Goal: Task Accomplishment & Management: Use online tool/utility

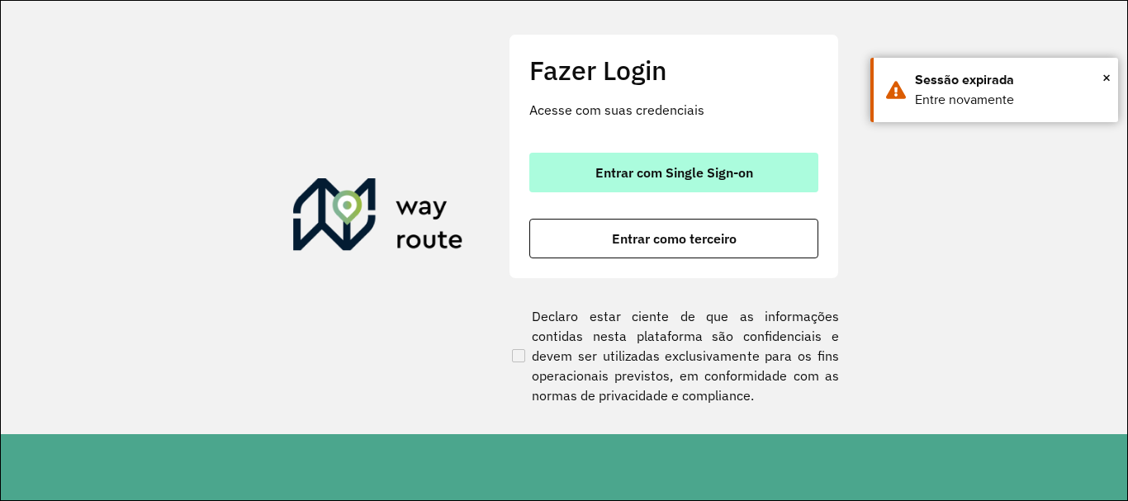
click at [688, 172] on span "Entrar com Single Sign-on" at bounding box center [674, 172] width 158 height 13
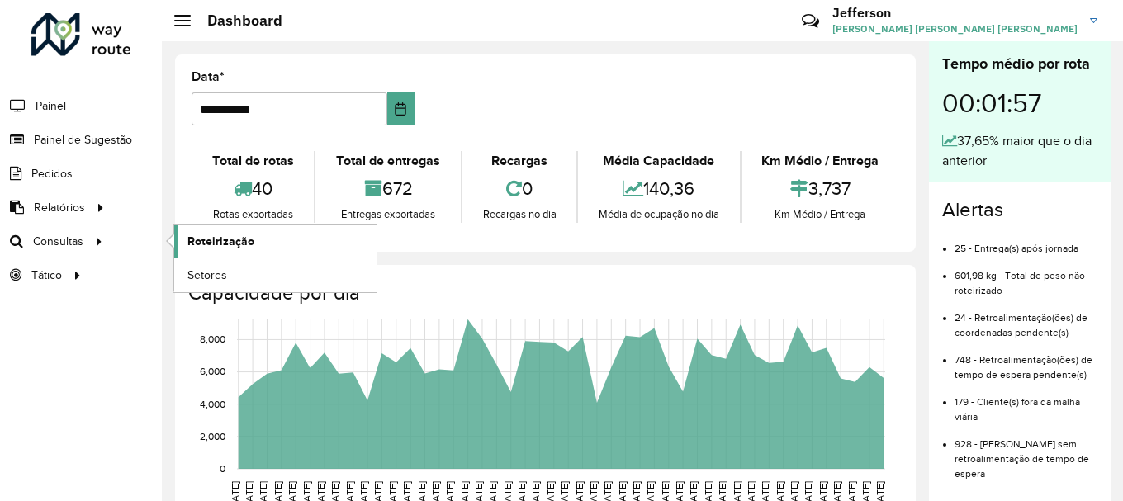
click at [227, 245] on span "Roteirização" at bounding box center [220, 241] width 67 height 17
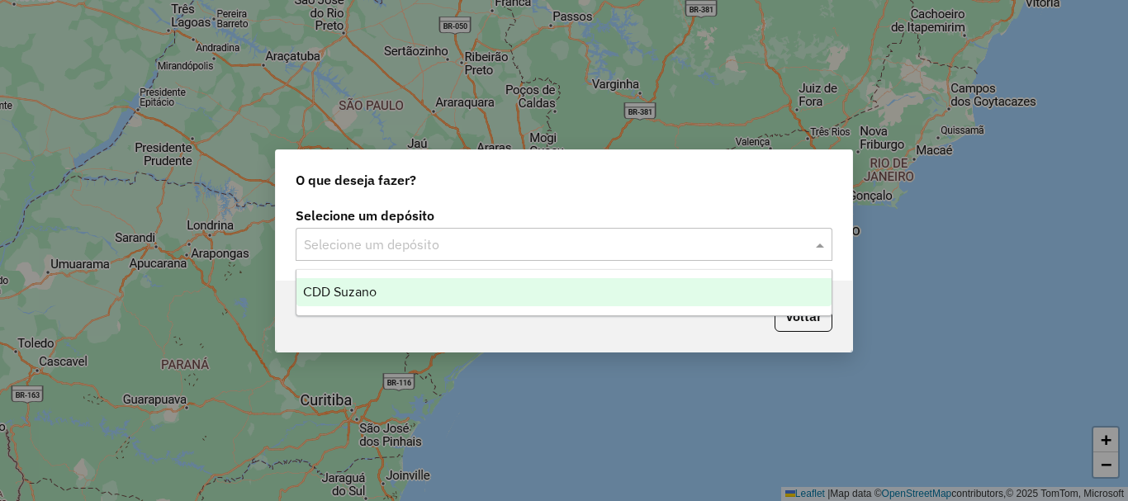
click at [549, 253] on input "text" at bounding box center [547, 245] width 487 height 20
click at [519, 299] on div "CDD Suzano" at bounding box center [563, 292] width 535 height 28
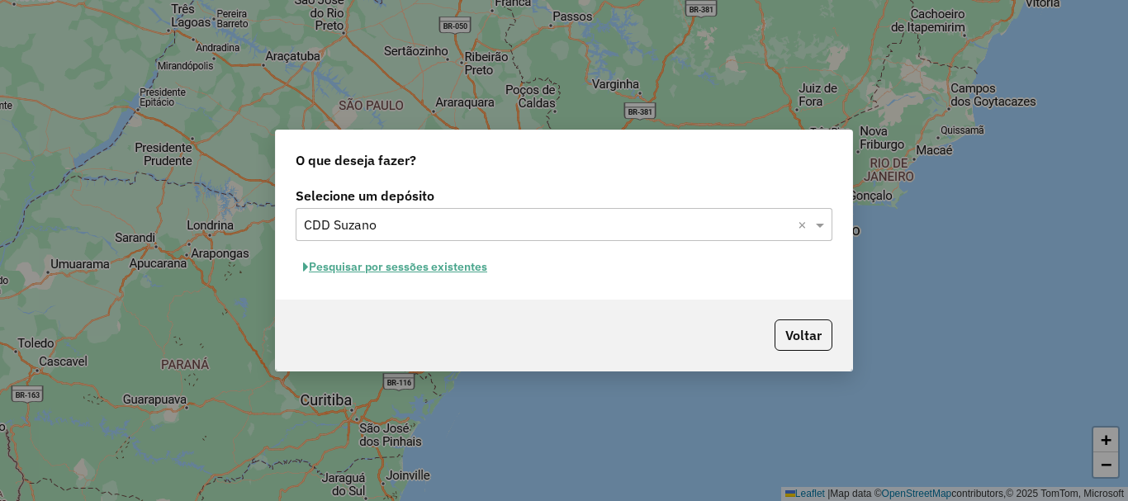
click at [452, 271] on button "Pesquisar por sessões existentes" at bounding box center [395, 267] width 199 height 26
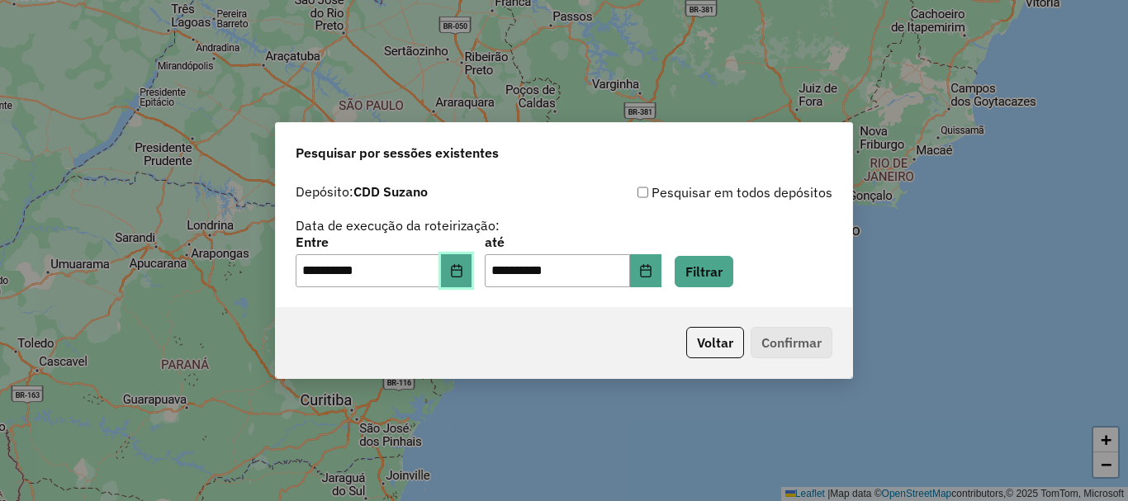
click at [460, 269] on button "Choose Date" at bounding box center [456, 270] width 31 height 33
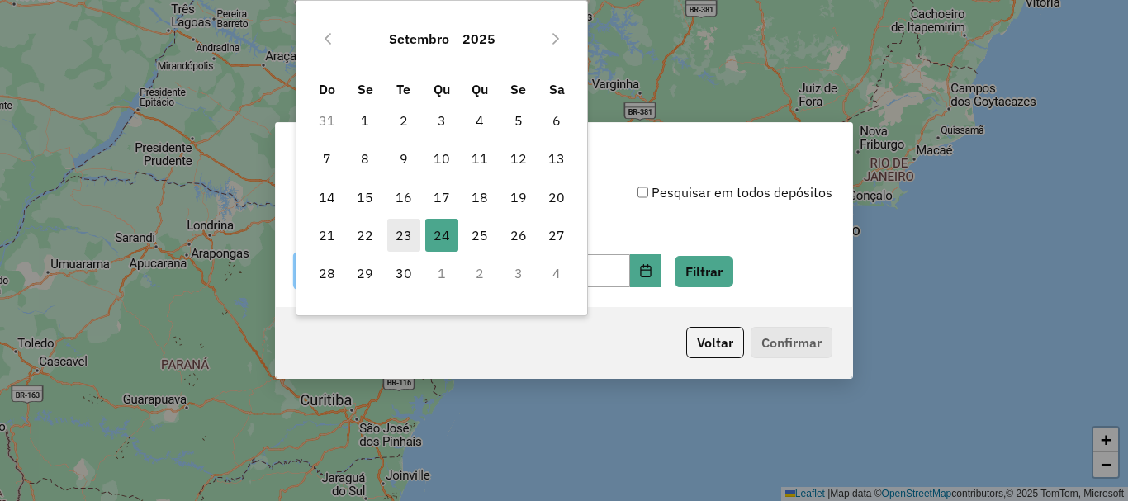
click at [403, 238] on span "23" at bounding box center [403, 235] width 33 height 33
type input "**********"
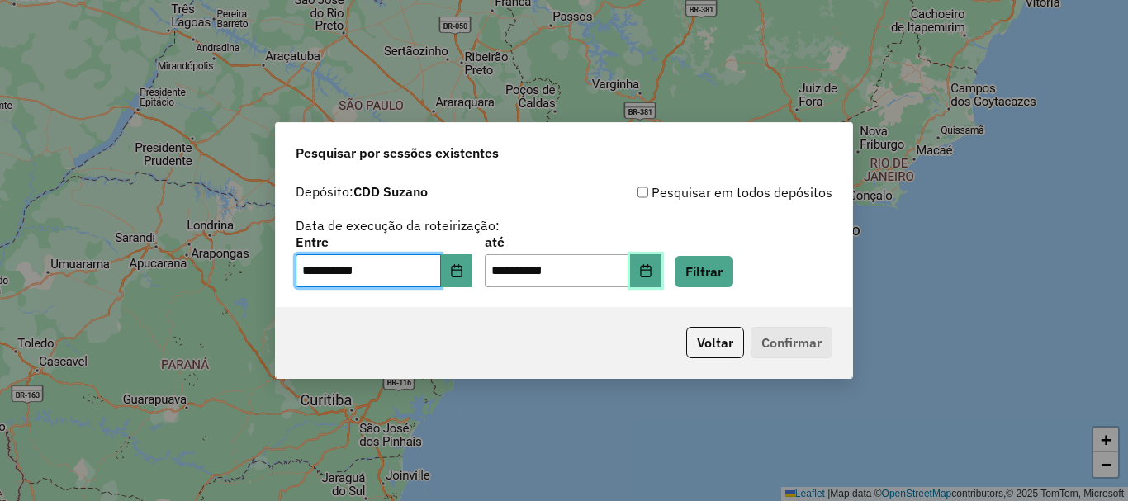
click at [650, 272] on icon "Choose Date" at bounding box center [645, 270] width 11 height 13
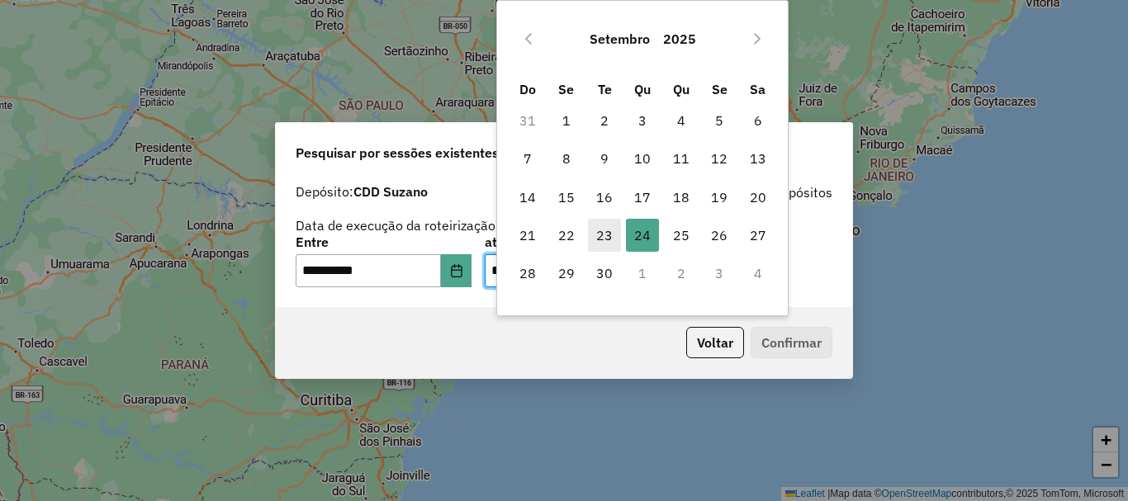
click at [604, 233] on span "23" at bounding box center [604, 235] width 33 height 33
type input "**********"
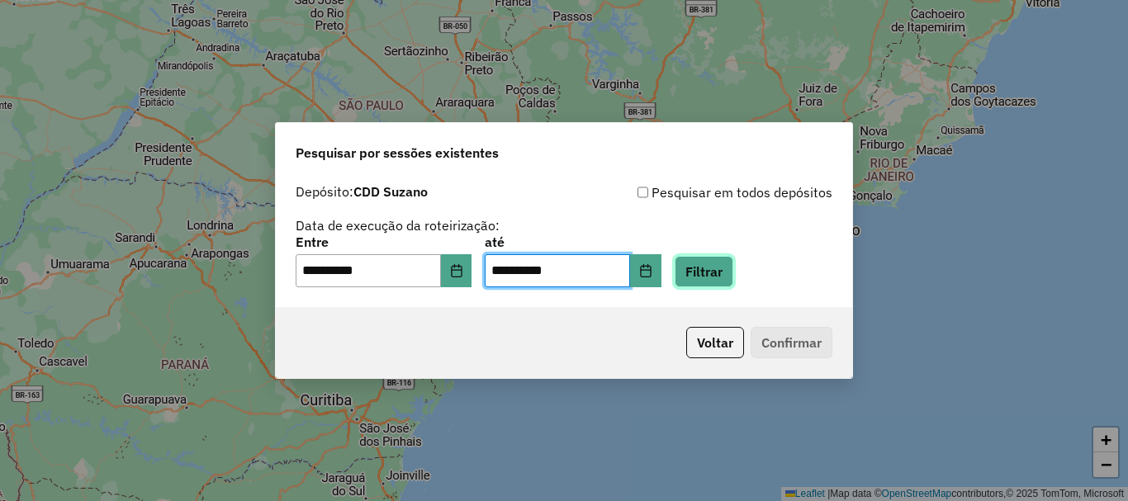
click at [726, 277] on button "Filtrar" at bounding box center [703, 271] width 59 height 31
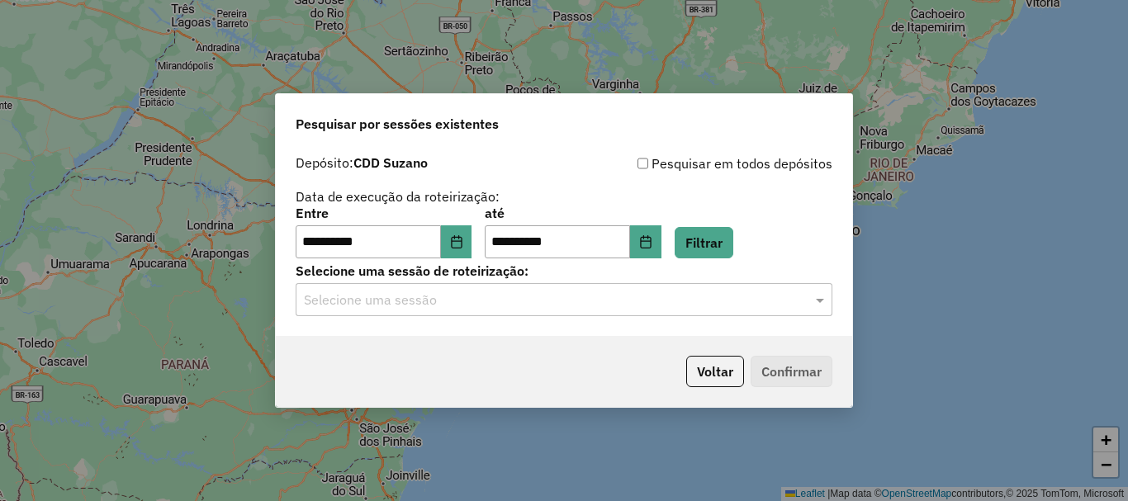
click at [730, 306] on input "text" at bounding box center [547, 301] width 487 height 20
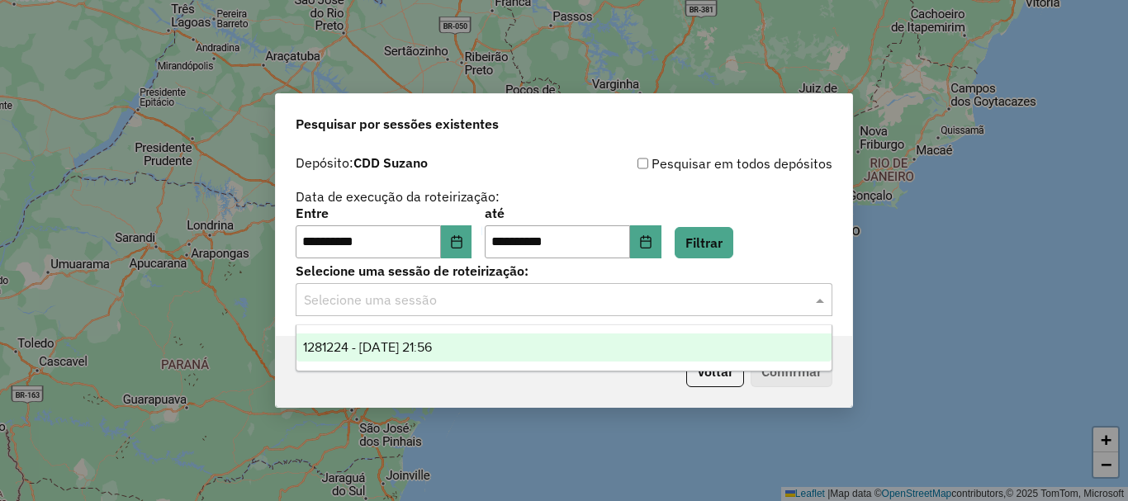
click at [518, 341] on div "1281224 - 23/09/2025 21:56" at bounding box center [563, 347] width 535 height 28
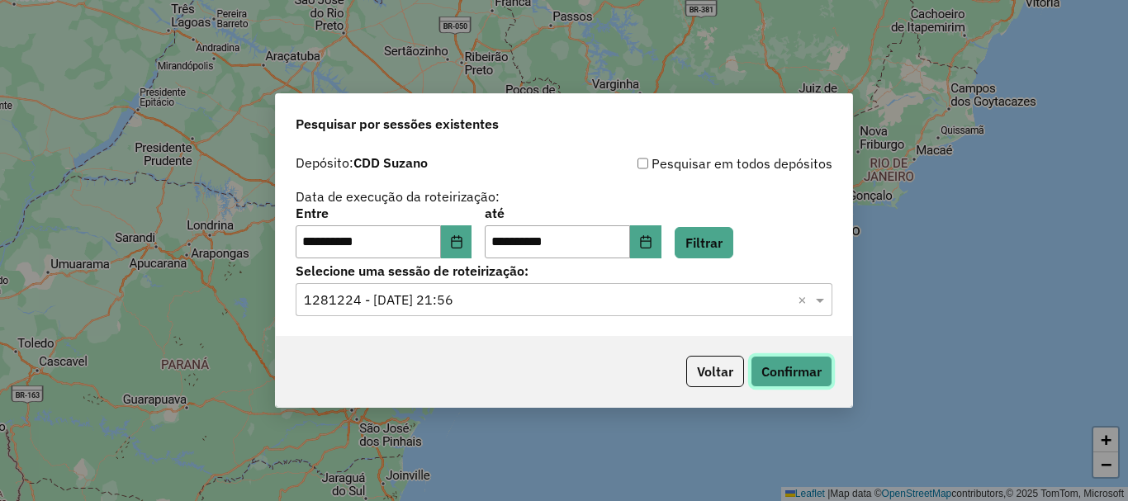
click at [797, 369] on button "Confirmar" at bounding box center [791, 371] width 82 height 31
click at [787, 370] on button "Confirmar" at bounding box center [791, 371] width 82 height 31
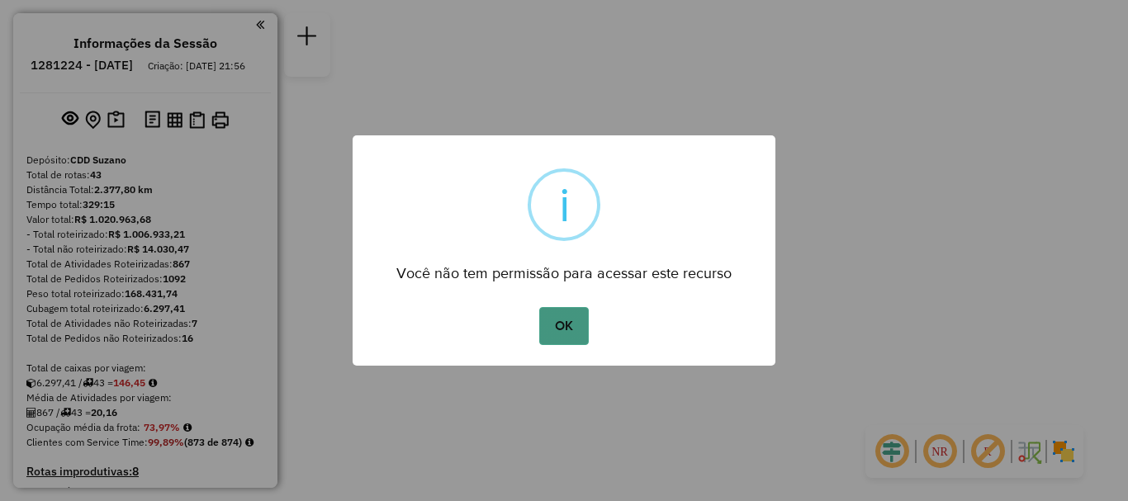
click at [556, 332] on button "OK" at bounding box center [563, 326] width 49 height 38
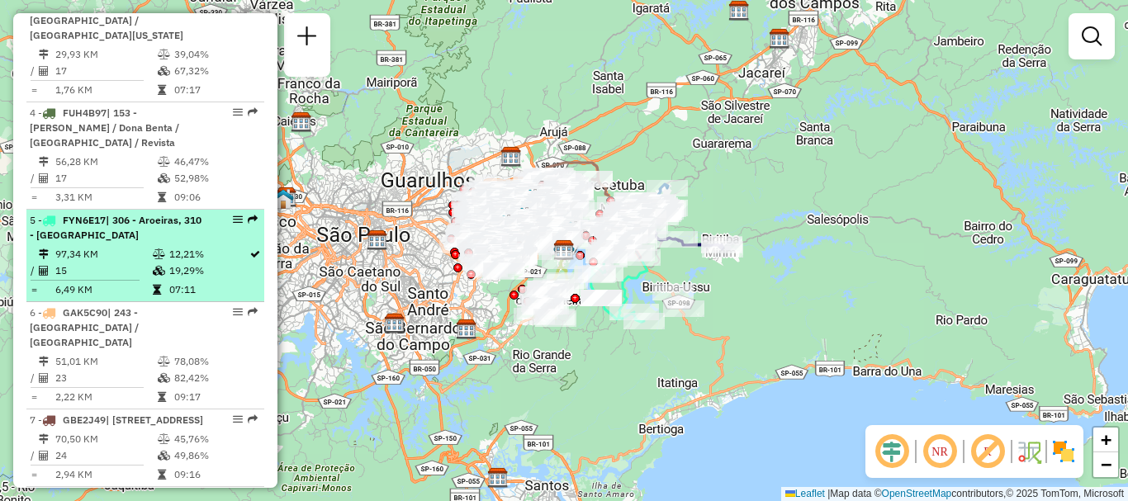
scroll to position [908, 0]
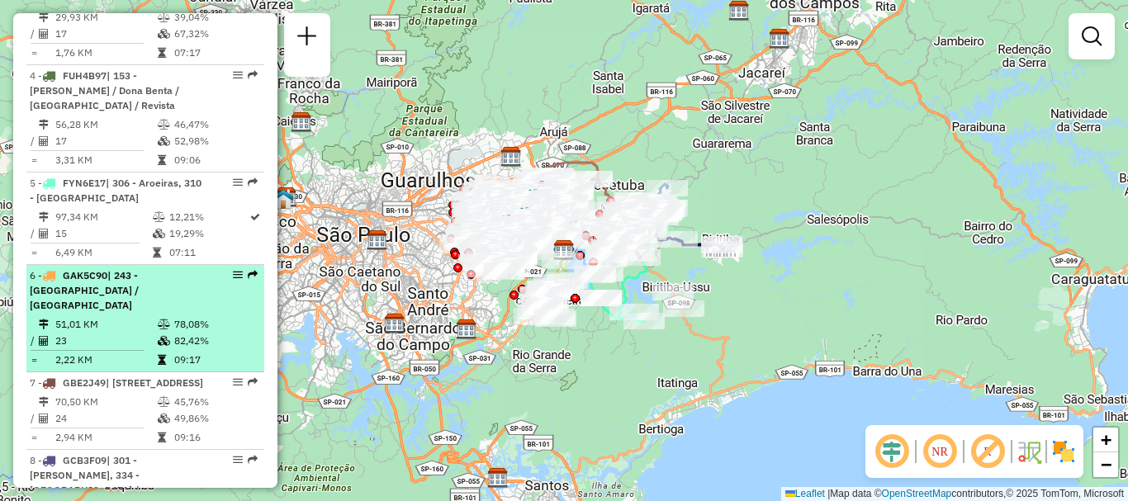
click at [233, 270] on em at bounding box center [238, 275] width 10 height 10
select select "**********"
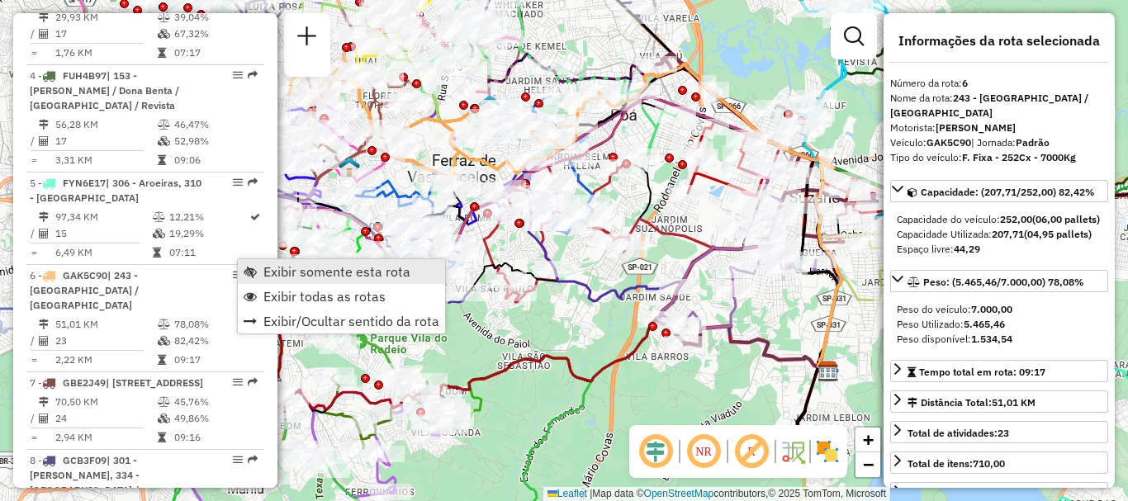
click at [309, 272] on span "Exibir somente esta rota" at bounding box center [336, 271] width 147 height 13
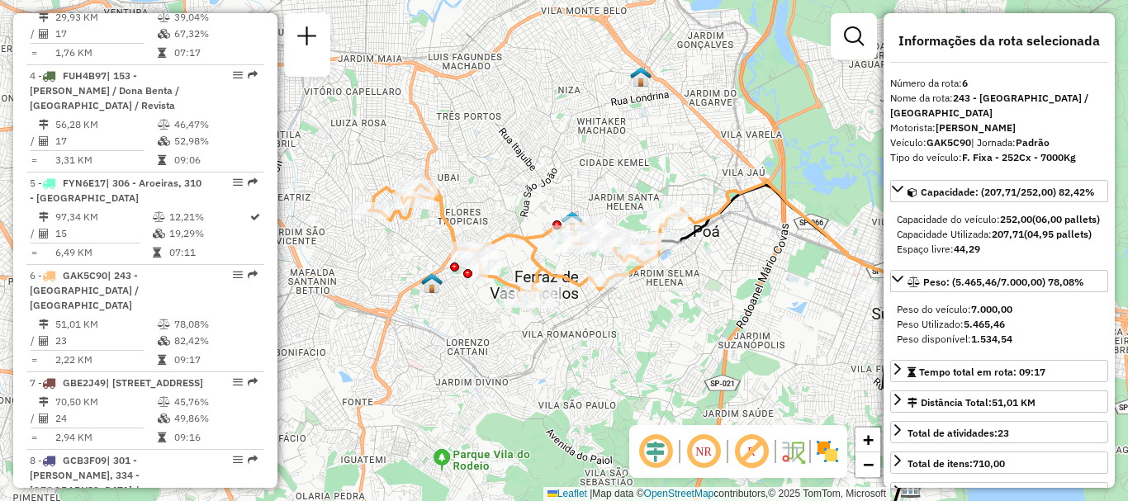
drag, startPoint x: 485, startPoint y: 263, endPoint x: 567, endPoint y: 380, distance: 142.7
click at [567, 380] on div "Janela de atendimento Grade de atendimento Capacidade Transportadoras Veículos …" at bounding box center [564, 250] width 1128 height 501
click at [713, 338] on div "Janela de atendimento Grade de atendimento Capacidade Transportadoras Veículos …" at bounding box center [564, 250] width 1128 height 501
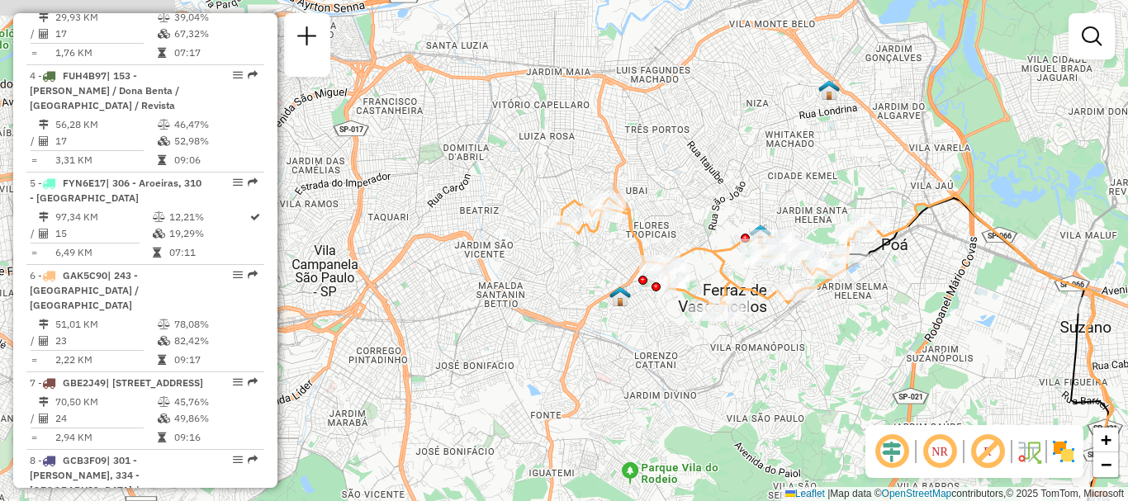
drag, startPoint x: 720, startPoint y: 335, endPoint x: 908, endPoint y: 348, distance: 188.7
click at [908, 348] on div "Janela de atendimento Grade de atendimento Capacidade Transportadoras Veículos …" at bounding box center [564, 250] width 1128 height 501
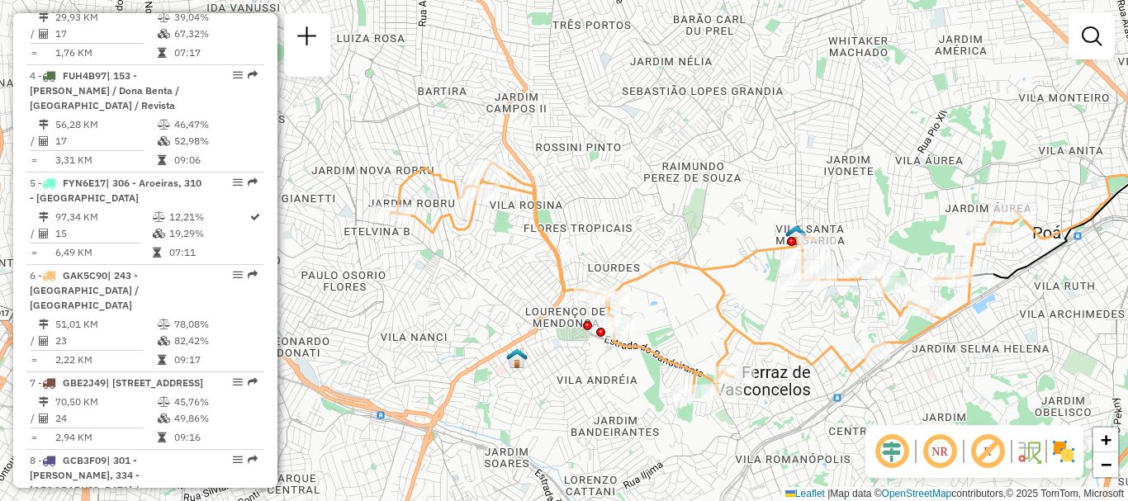
drag, startPoint x: 816, startPoint y: 288, endPoint x: 998, endPoint y: 406, distance: 216.6
click at [998, 406] on div "Janela de atendimento Grade de atendimento Capacidade Transportadoras Veículos …" at bounding box center [564, 250] width 1128 height 501
click at [1062, 458] on img at bounding box center [1063, 451] width 26 height 26
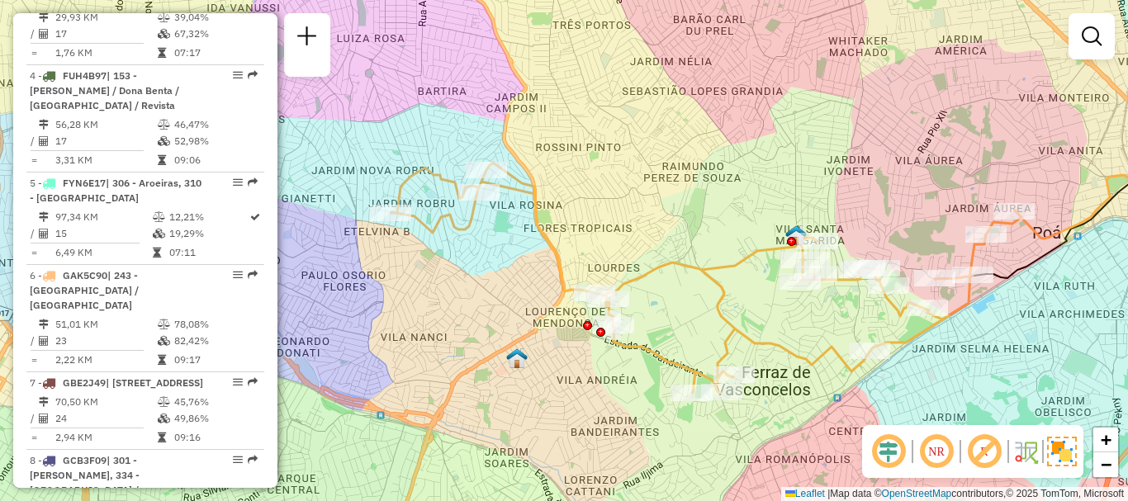
click at [981, 451] on em at bounding box center [984, 452] width 40 height 40
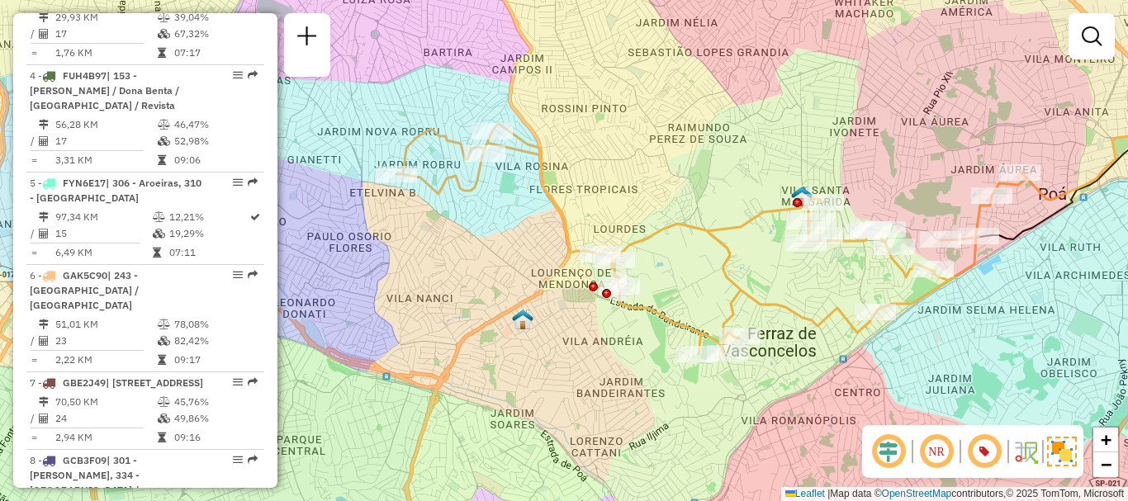
drag, startPoint x: 1057, startPoint y: 367, endPoint x: 1062, endPoint y: 329, distance: 39.2
click at [1062, 329] on div "Janela de atendimento Grade de atendimento Capacidade Transportadoras Veículos …" at bounding box center [564, 250] width 1128 height 501
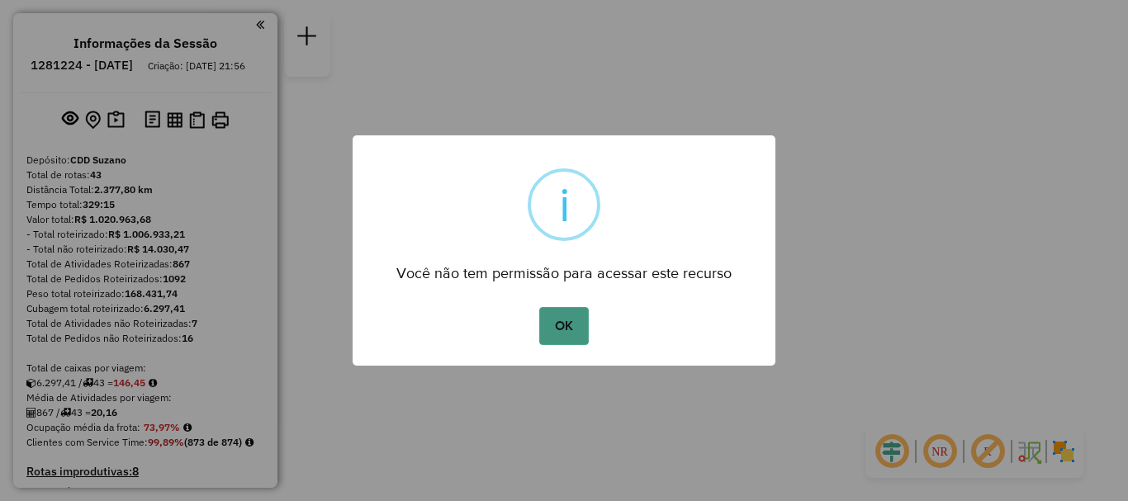
click at [576, 333] on button "OK" at bounding box center [563, 326] width 49 height 38
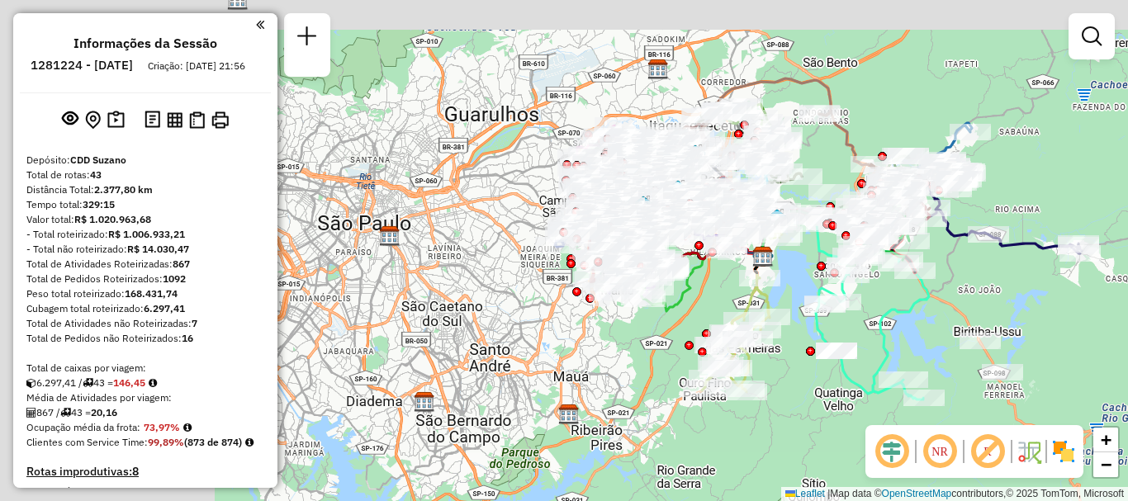
drag, startPoint x: 713, startPoint y: 302, endPoint x: 974, endPoint y: 320, distance: 261.5
click at [974, 320] on div "Janela de atendimento Grade de atendimento Capacidade Transportadoras Veículos …" at bounding box center [564, 250] width 1128 height 501
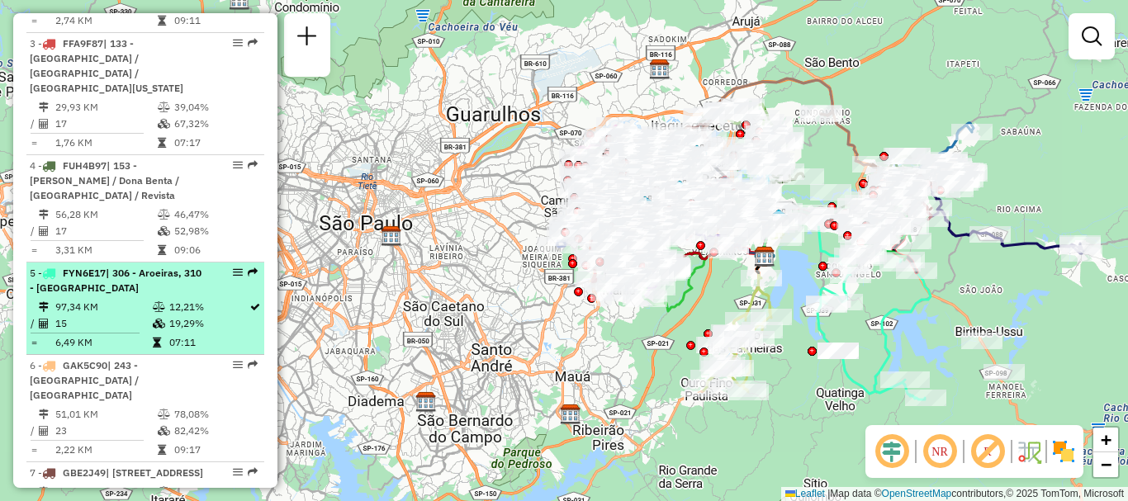
scroll to position [825, 0]
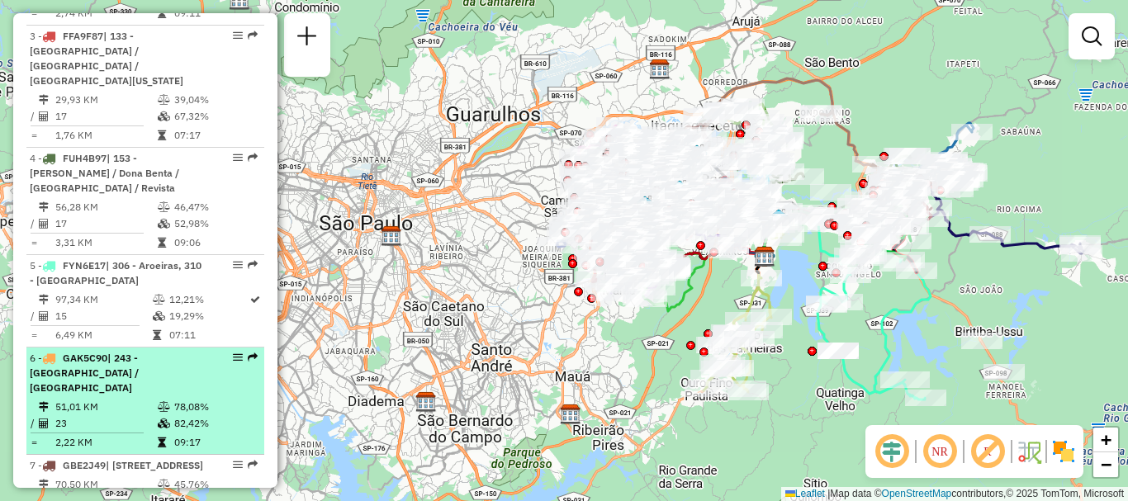
click at [233, 352] on em at bounding box center [238, 357] width 10 height 10
select select "**********"
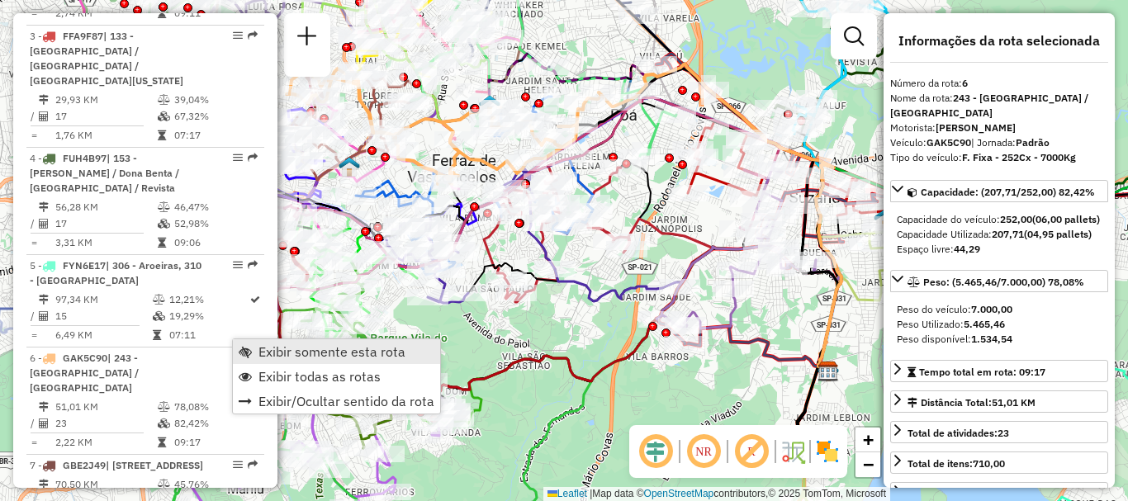
click at [332, 348] on span "Exibir somente esta rota" at bounding box center [331, 351] width 147 height 13
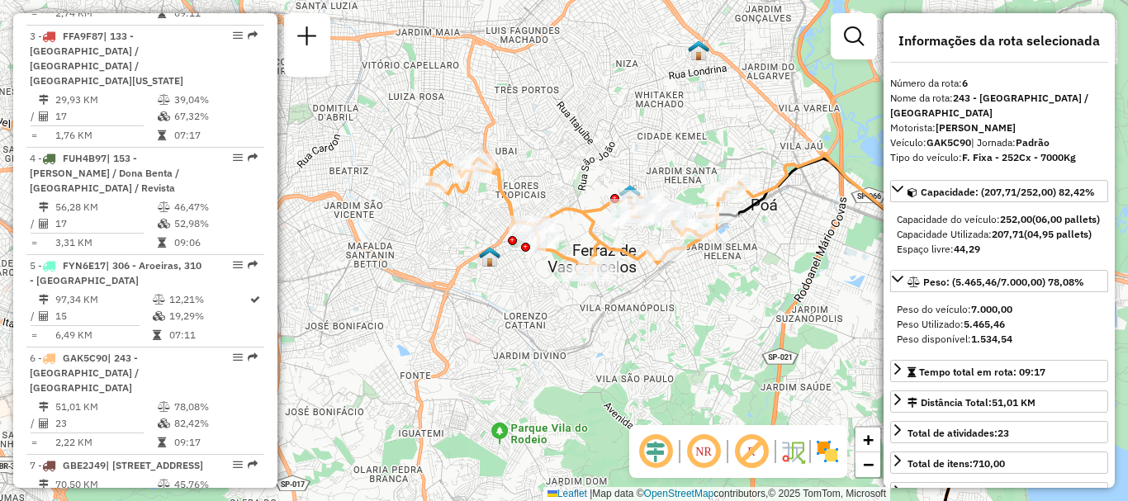
drag, startPoint x: 552, startPoint y: 231, endPoint x: 693, endPoint y: 321, distance: 166.7
click at [693, 321] on div "Janela de atendimento Grade de atendimento Capacidade Transportadoras Veículos …" at bounding box center [564, 250] width 1128 height 501
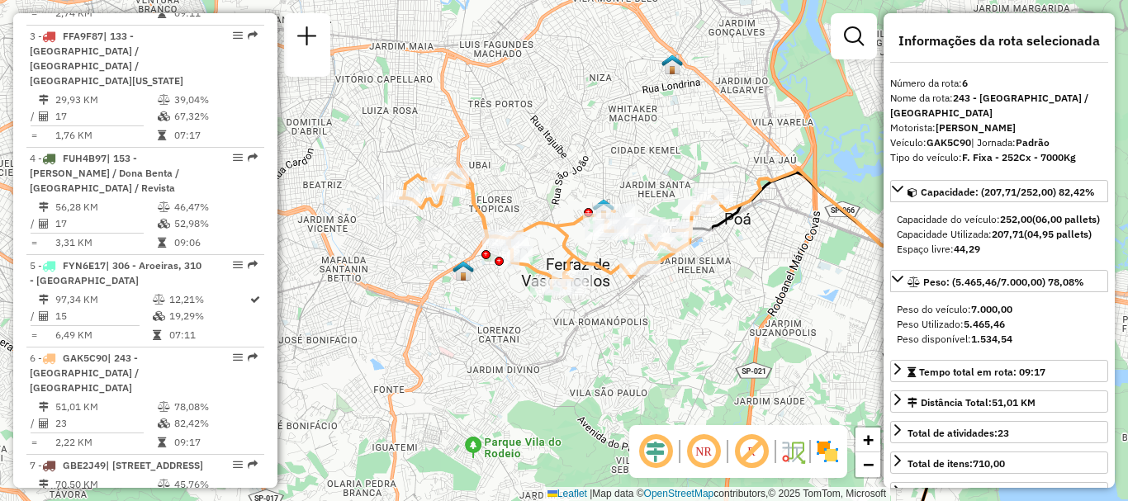
drag, startPoint x: 774, startPoint y: 291, endPoint x: 610, endPoint y: 339, distance: 171.3
click at [609, 345] on div "Janela de atendimento Grade de atendimento Capacidade Transportadoras Veículos …" at bounding box center [564, 250] width 1128 height 501
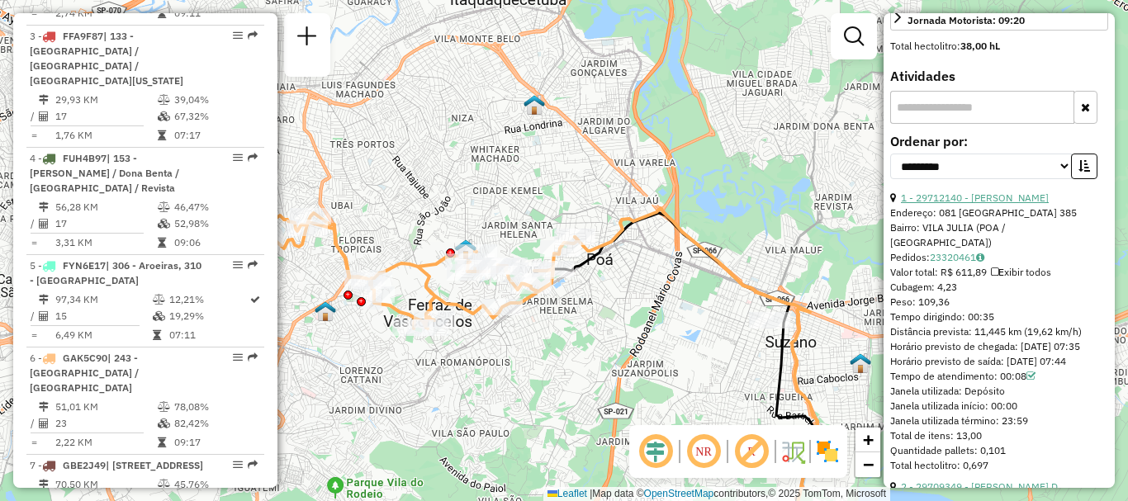
scroll to position [578, 0]
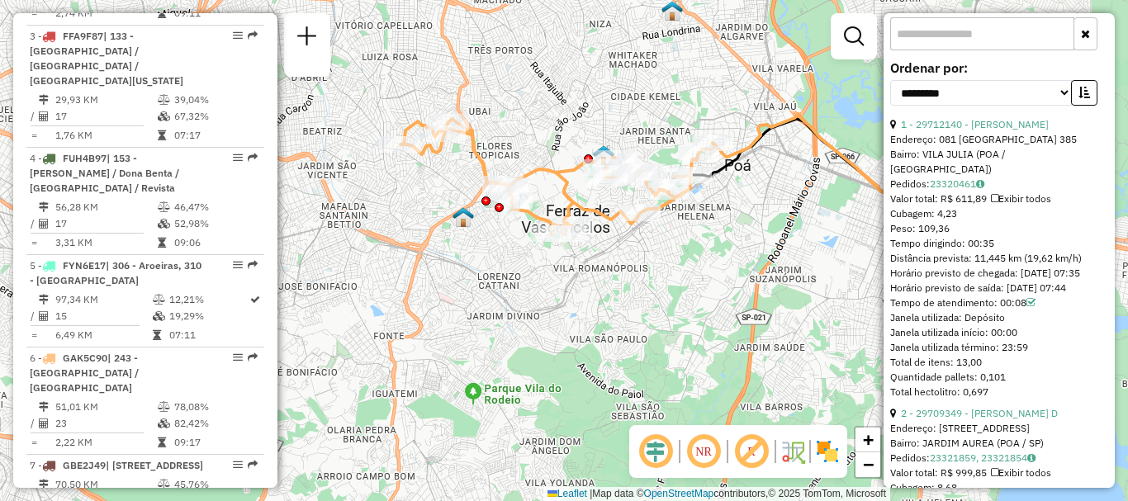
drag, startPoint x: 585, startPoint y: 345, endPoint x: 723, endPoint y: 251, distance: 166.9
click at [723, 251] on div "Janela de atendimento Grade de atendimento Capacidade Transportadoras Veículos …" at bounding box center [564, 250] width 1128 height 501
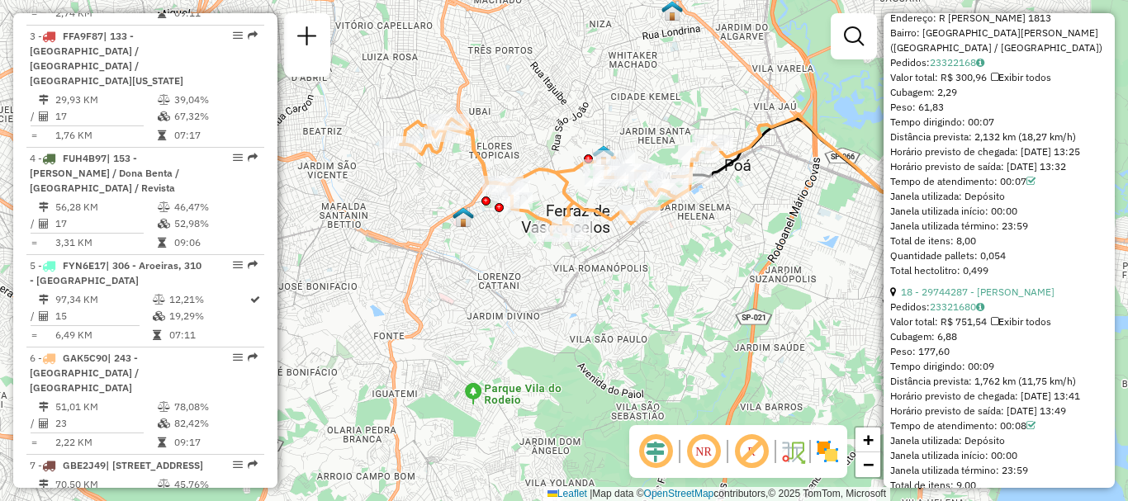
scroll to position [5365, 0]
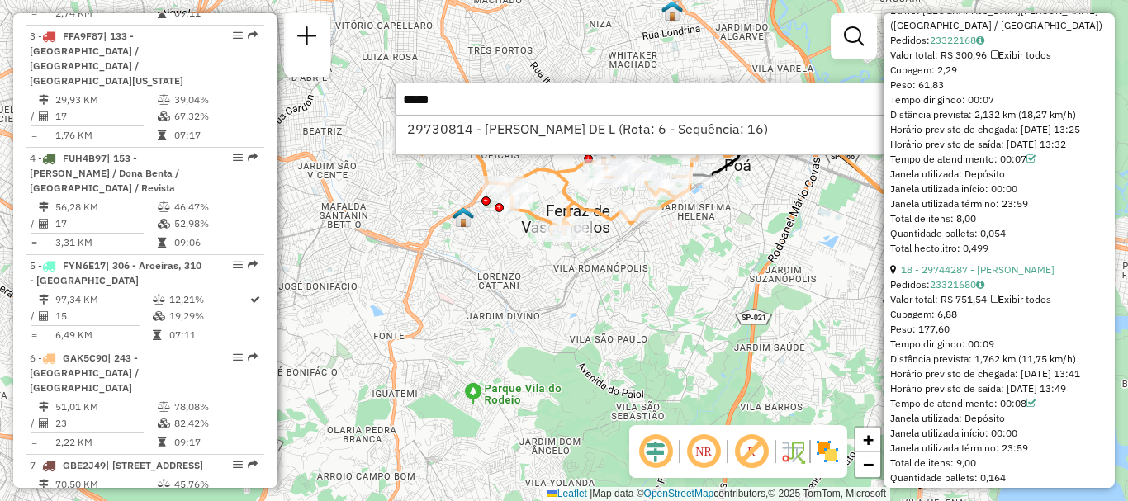
type input "*****"
click at [562, 148] on div "29730814 - [PERSON_NAME] DE L (Rota: 6 - Sequência: 16)" at bounding box center [642, 136] width 495 height 40
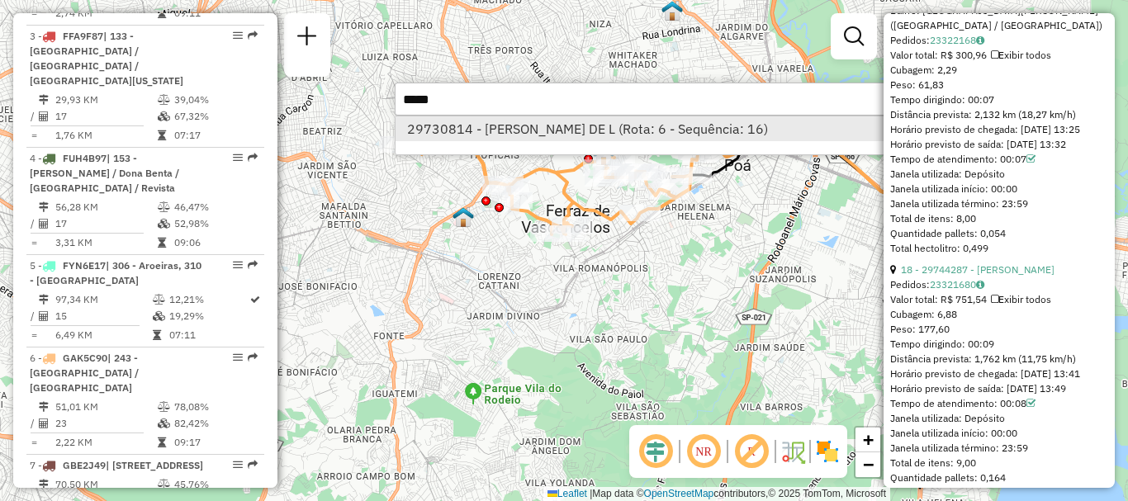
click at [574, 127] on li "29730814 - [PERSON_NAME] DE L (Rota: 6 - Sequência: 16)" at bounding box center [642, 128] width 494 height 25
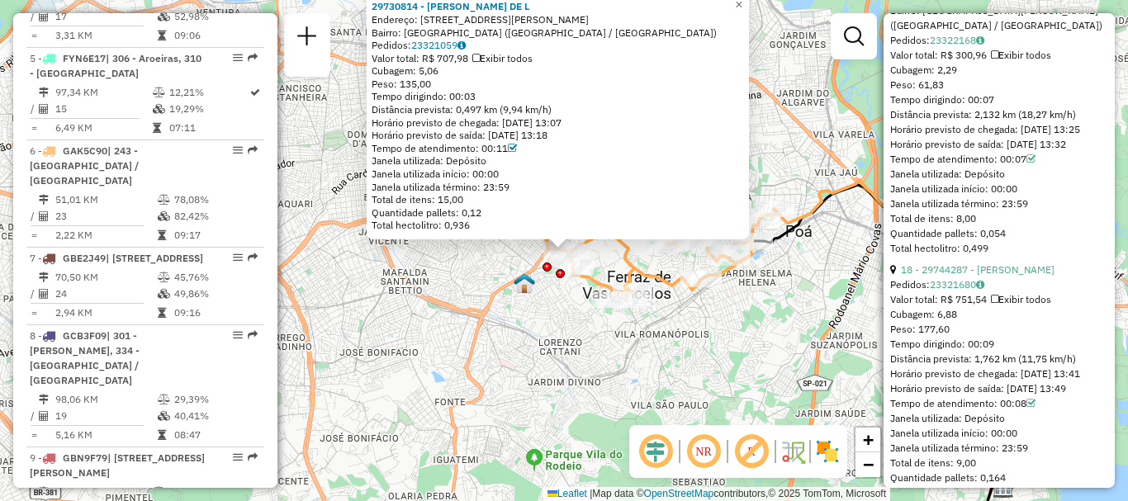
scroll to position [1145, 0]
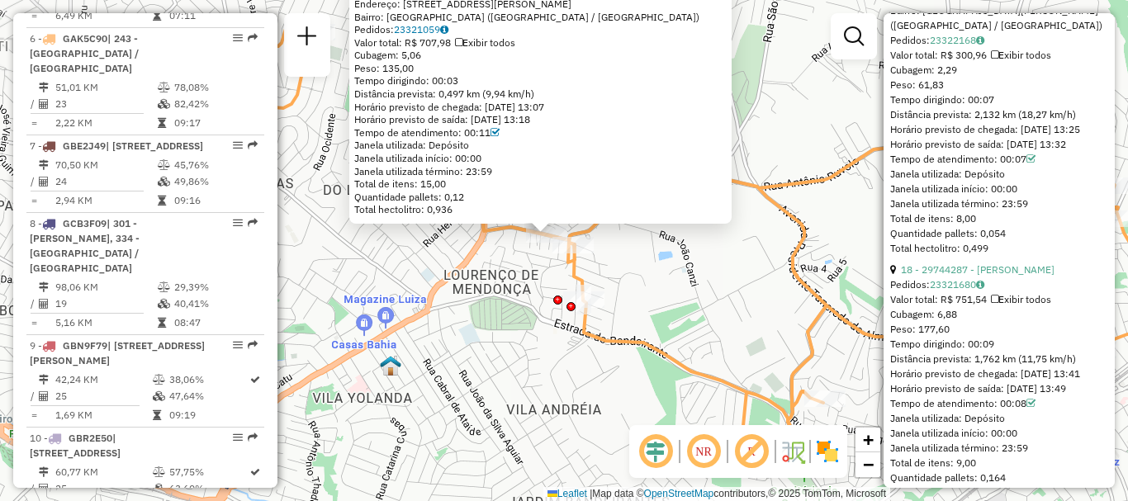
drag, startPoint x: 570, startPoint y: 212, endPoint x: 647, endPoint y: 291, distance: 110.3
click at [647, 291] on div "29730814 - [PERSON_NAME] MOURA DE [PERSON_NAME]: [STREET_ADDRESS][PERSON_NAME] …" at bounding box center [564, 250] width 1128 height 501
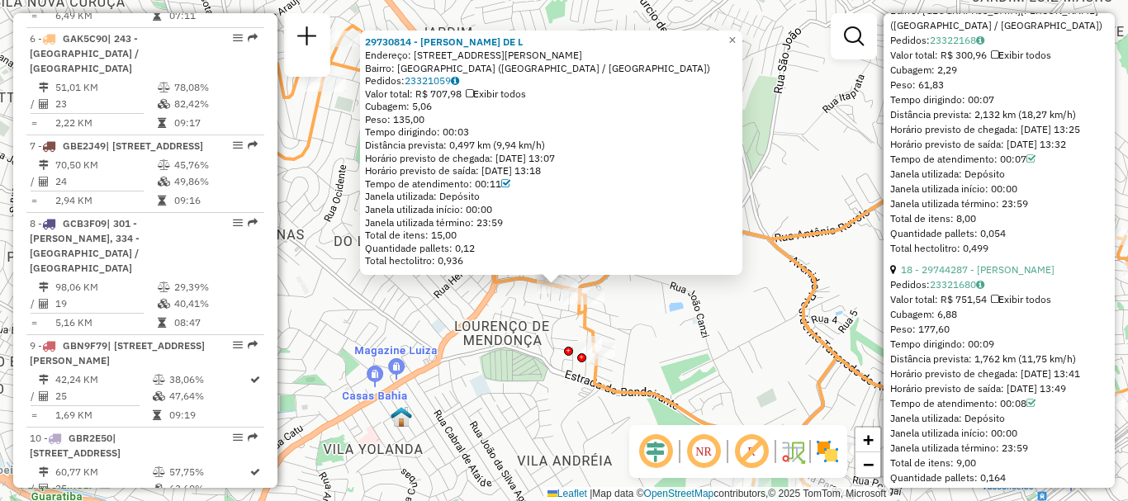
drag, startPoint x: 655, startPoint y: 280, endPoint x: 665, endPoint y: 332, distance: 53.1
click at [665, 332] on div "29730814 - [PERSON_NAME] MOURA DE [PERSON_NAME]: [STREET_ADDRESS][PERSON_NAME] …" at bounding box center [564, 250] width 1128 height 501
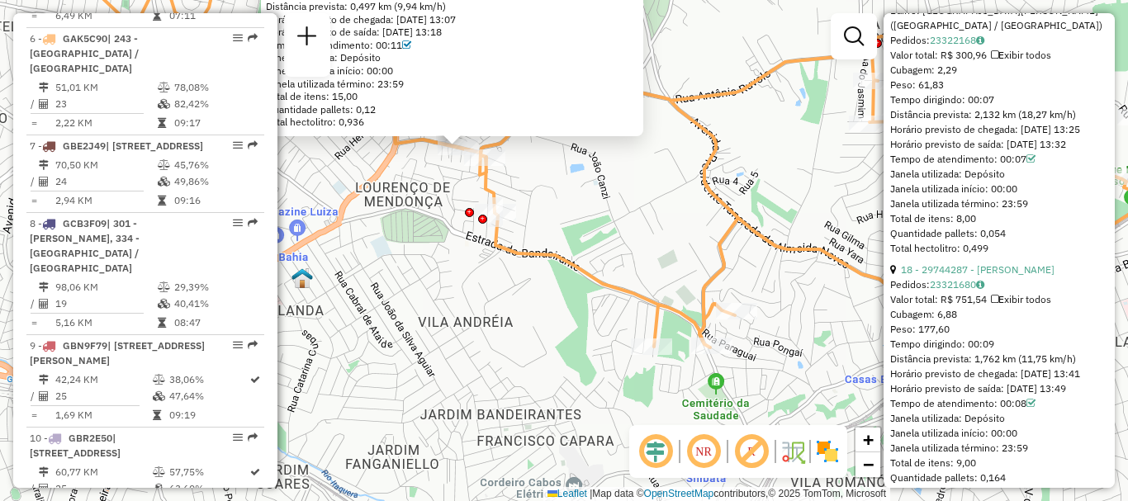
drag, startPoint x: 634, startPoint y: 310, endPoint x: 532, endPoint y: 177, distance: 167.9
click at [532, 177] on div "29730814 - [PERSON_NAME] MOURA DE [PERSON_NAME]: [STREET_ADDRESS][PERSON_NAME] …" at bounding box center [564, 250] width 1128 height 501
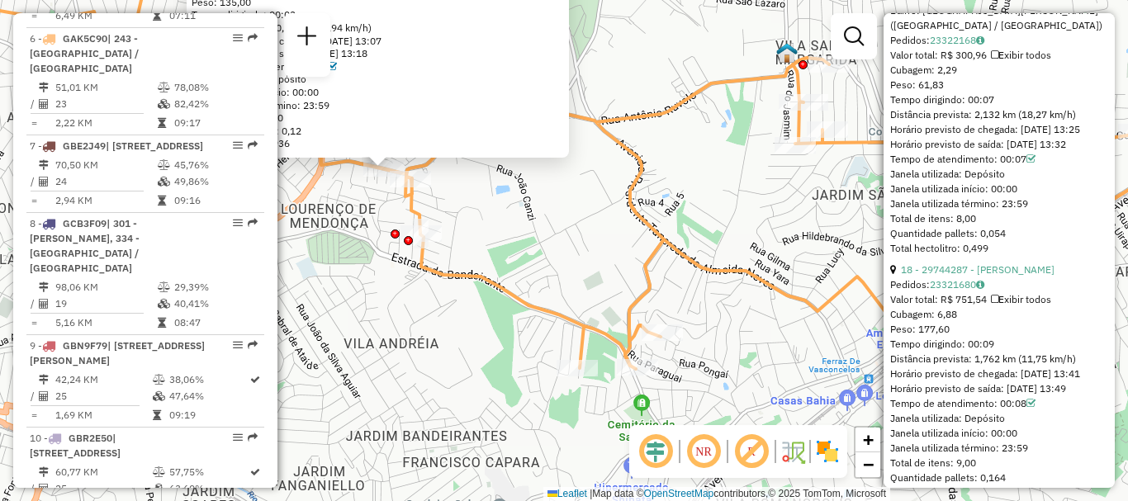
drag, startPoint x: 664, startPoint y: 232, endPoint x: 598, endPoint y: 251, distance: 69.5
click at [598, 251] on div "29730814 - [PERSON_NAME] MOURA DE [PERSON_NAME]: [STREET_ADDRESS][PERSON_NAME] …" at bounding box center [564, 250] width 1128 height 501
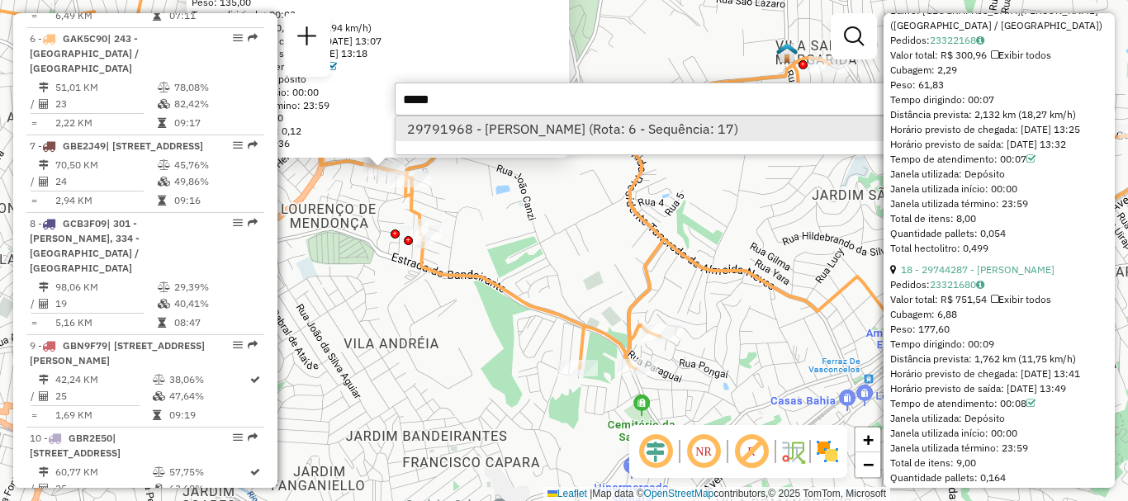
type input "*****"
click at [494, 137] on li "29791968 - [PERSON_NAME] (Rota: 6 - Sequência: 17)" at bounding box center [642, 128] width 494 height 25
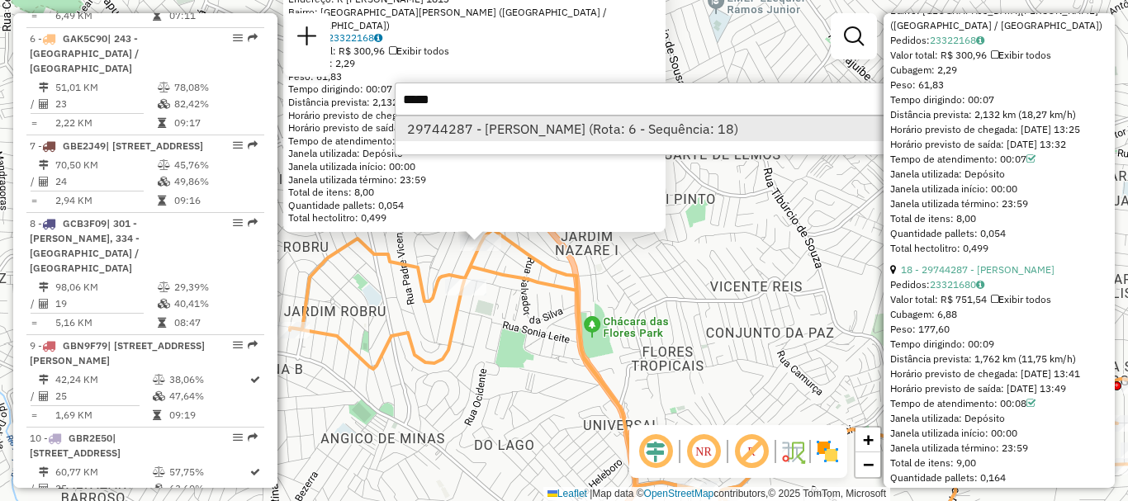
type input "*****"
click at [552, 127] on li "29744287 - [PERSON_NAME] (Rota: 6 - Sequência: 18)" at bounding box center [642, 128] width 494 height 25
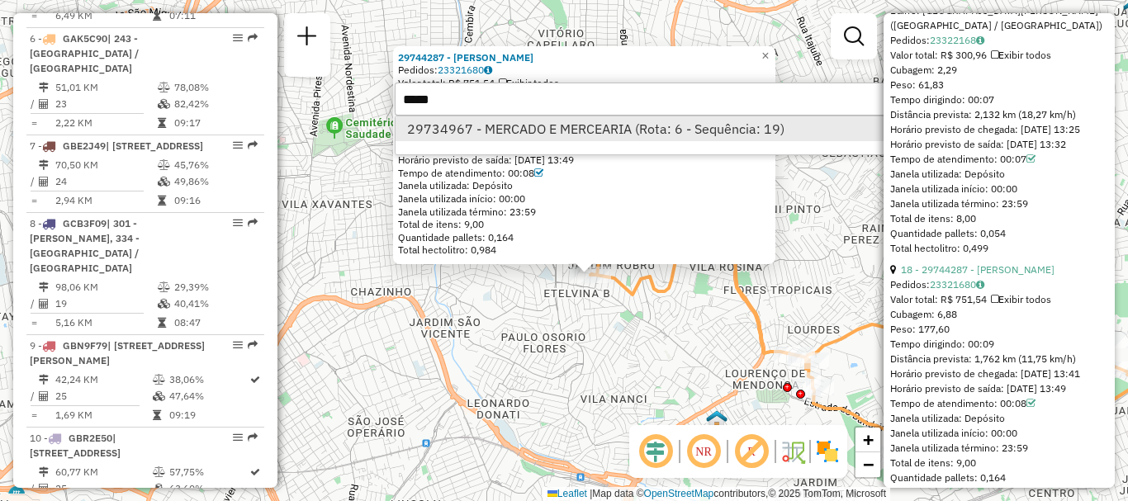
type input "*****"
click at [586, 134] on li "29734967 - MERCADO E MERCEARIA (Rota: 6 - Sequência: 19)" at bounding box center [642, 128] width 494 height 25
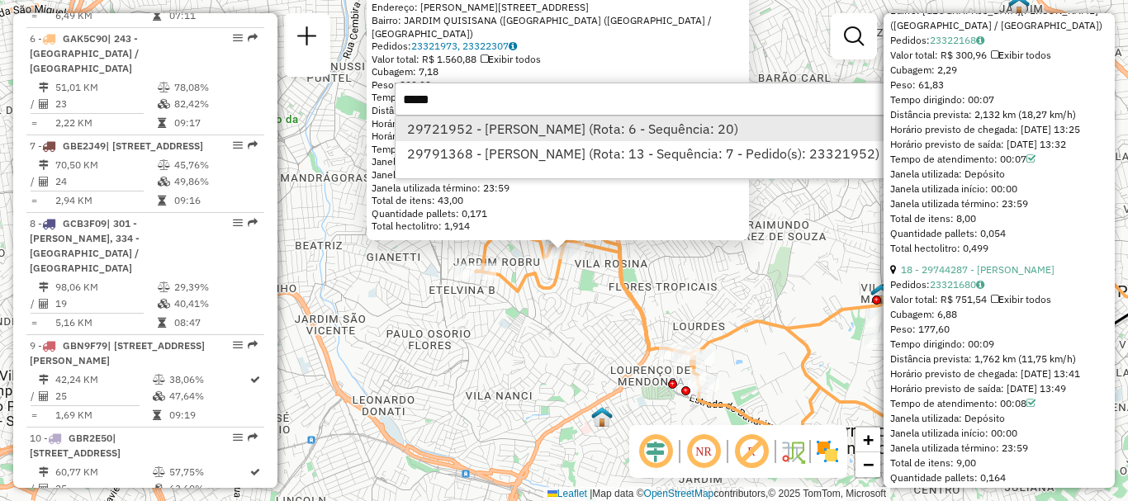
type input "*****"
click at [567, 135] on li "29721952 - [PERSON_NAME] (Rota: 6 - Sequência: 20)" at bounding box center [642, 128] width 494 height 25
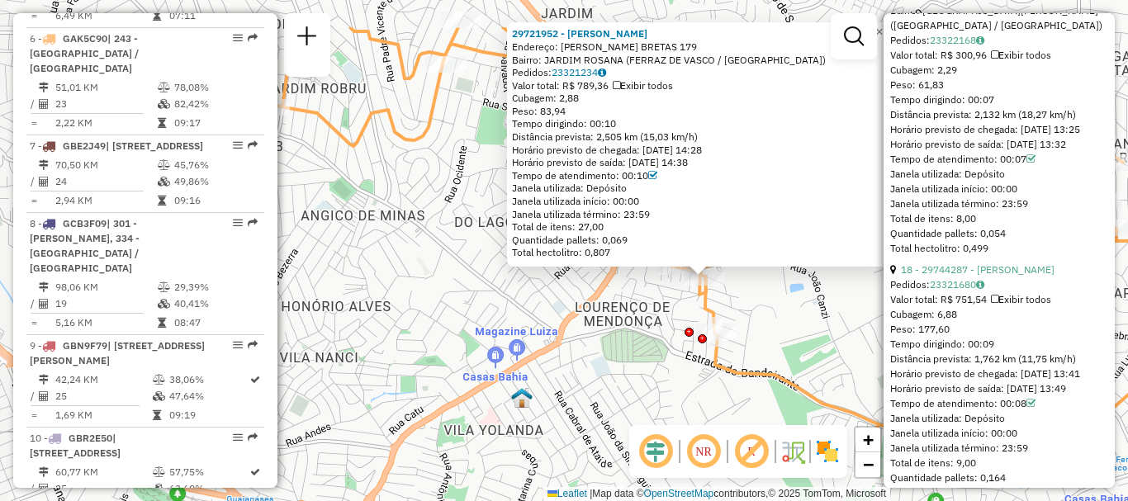
drag, startPoint x: 572, startPoint y: 250, endPoint x: 784, endPoint y: 328, distance: 225.9
click at [784, 328] on div "29721952 - [PERSON_NAME]: [PERSON_NAME] BRETAS 179 Bairro: [GEOGRAPHIC_DATA] (F…" at bounding box center [564, 250] width 1128 height 501
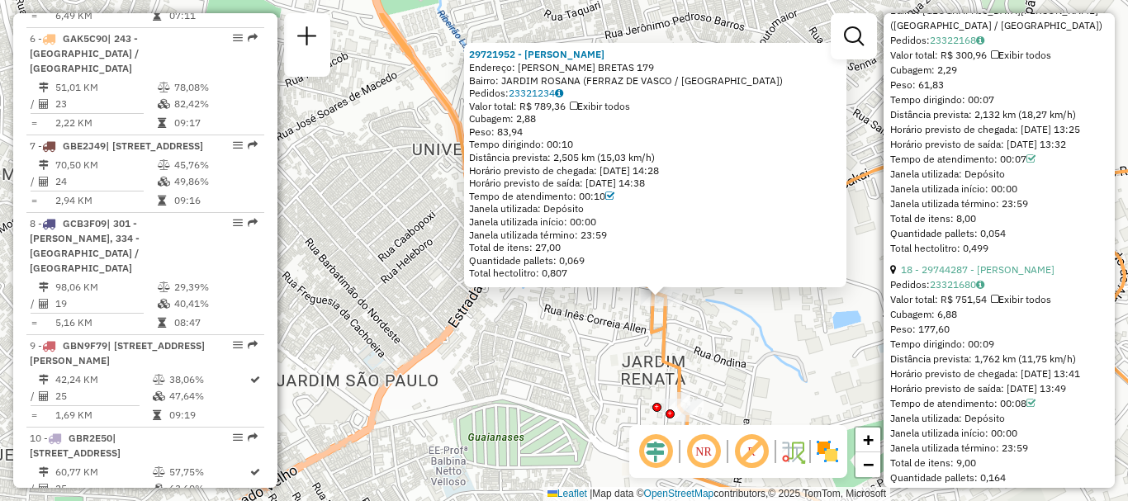
drag, startPoint x: 728, startPoint y: 291, endPoint x: 735, endPoint y: 355, distance: 64.0
click at [735, 355] on div "29721952 - [PERSON_NAME]: [PERSON_NAME] BRETAS 179 Bairro: [GEOGRAPHIC_DATA] (F…" at bounding box center [564, 250] width 1128 height 501
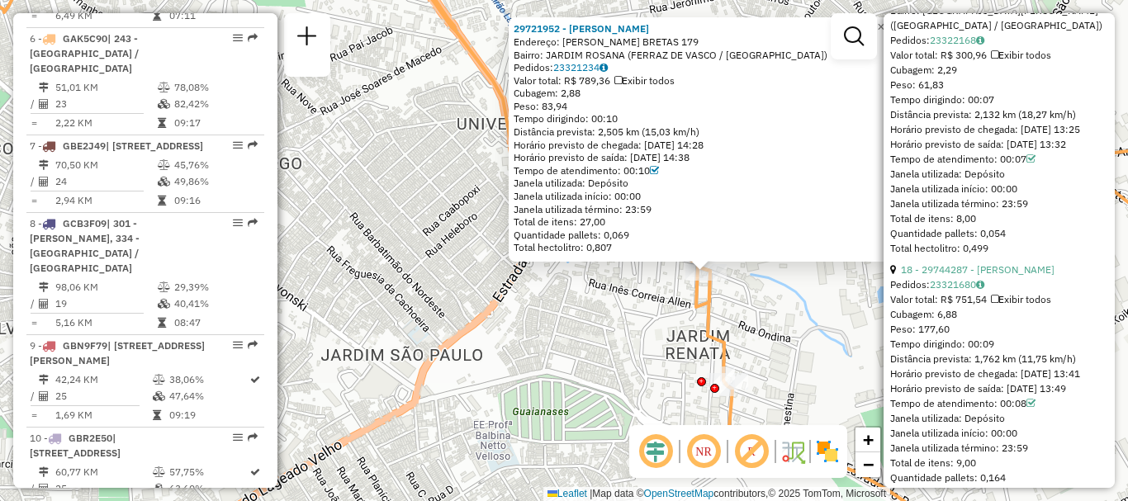
drag, startPoint x: 724, startPoint y: 339, endPoint x: 768, endPoint y: 314, distance: 51.4
click at [768, 314] on div "29721952 - [PERSON_NAME]: [PERSON_NAME] BRETAS 179 Bairro: [GEOGRAPHIC_DATA] (F…" at bounding box center [564, 250] width 1128 height 501
